Goal: Task Accomplishment & Management: Manage account settings

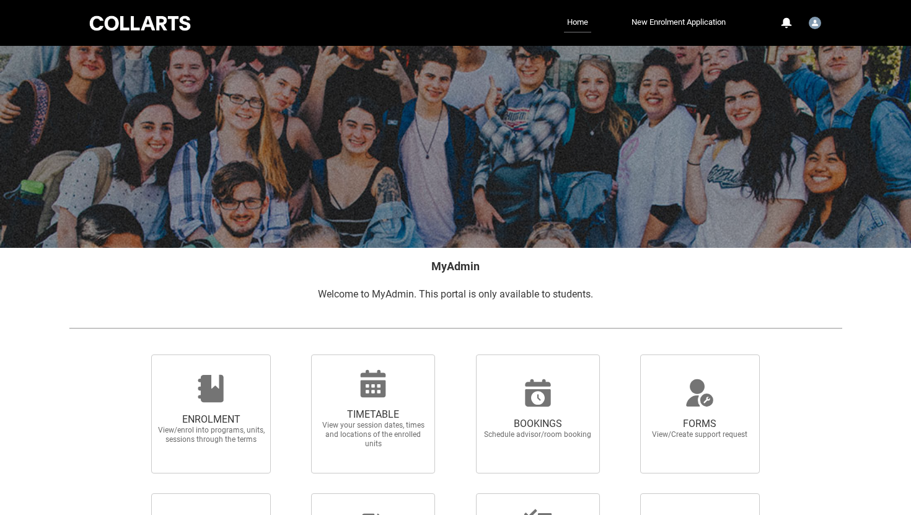
scroll to position [157, 0]
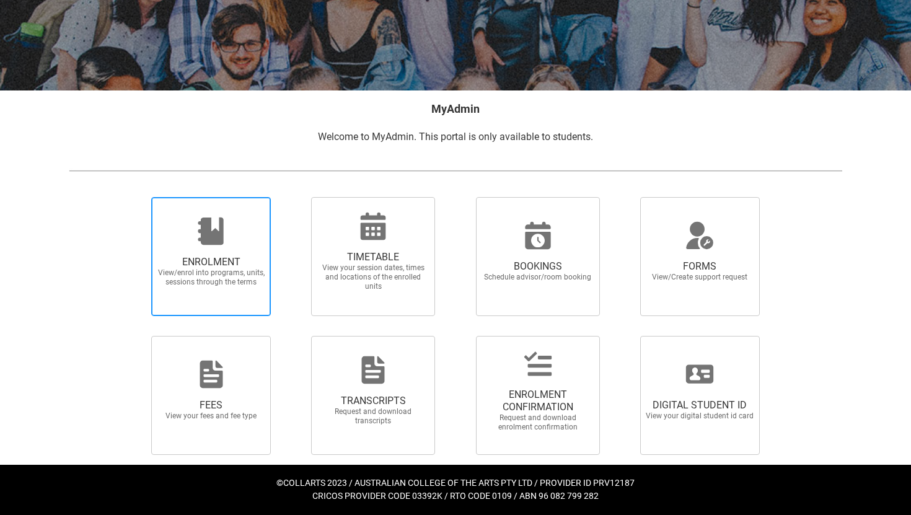
click at [220, 210] on span "ENROLMENT View/enrol into programs, units, sessions through the terms" at bounding box center [211, 256] width 120 height 119
click at [136, 197] on input "ENROLMENT View/enrol into programs, units, sessions through the terms" at bounding box center [136, 196] width 1 height 1
radio input "true"
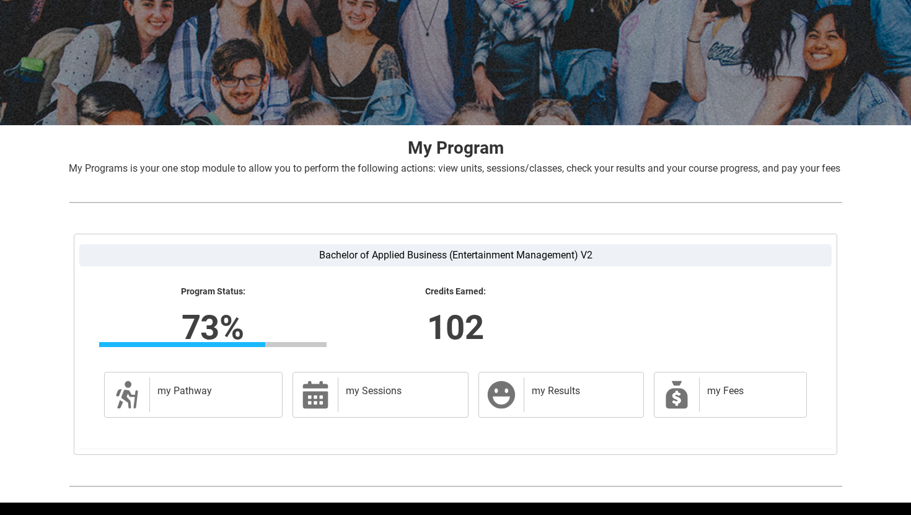
scroll to position [175, 0]
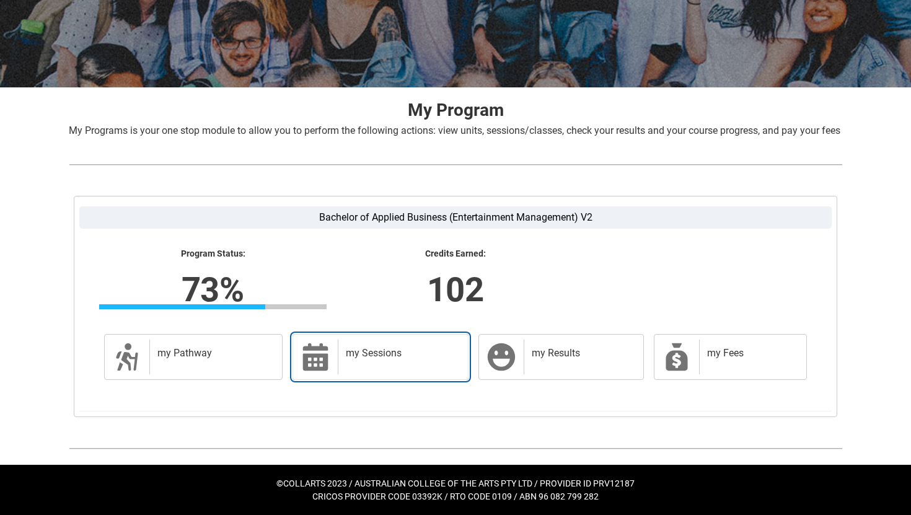
click at [397, 371] on div "my Sessions" at bounding box center [400, 356] width 125 height 35
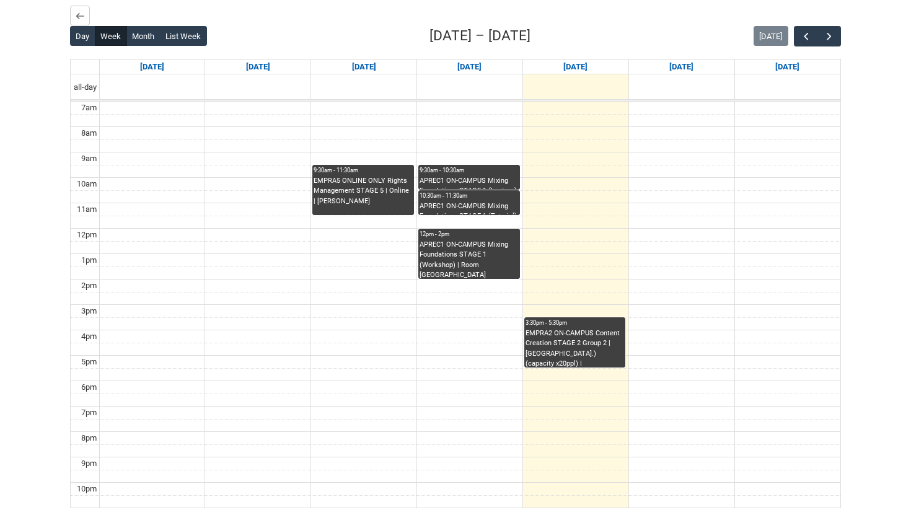
scroll to position [348, 0]
